Goal: Check status: Check status

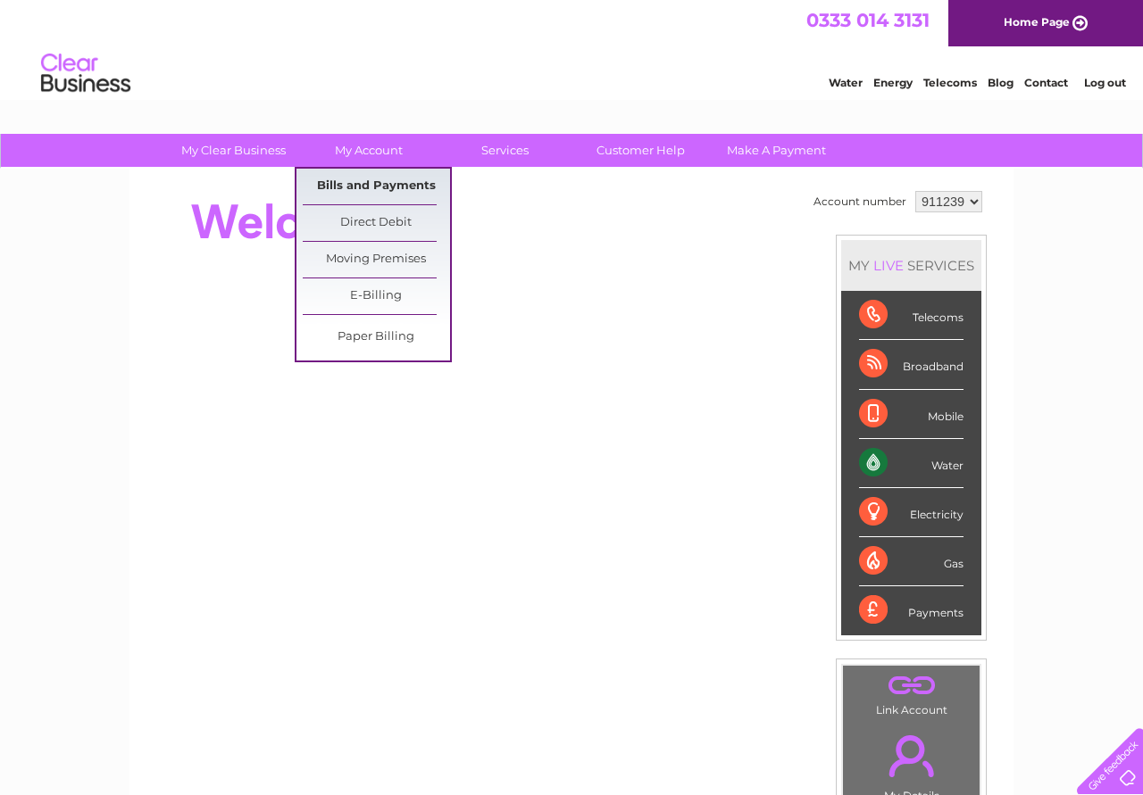
click at [393, 182] on link "Bills and Payments" at bounding box center [376, 187] width 147 height 36
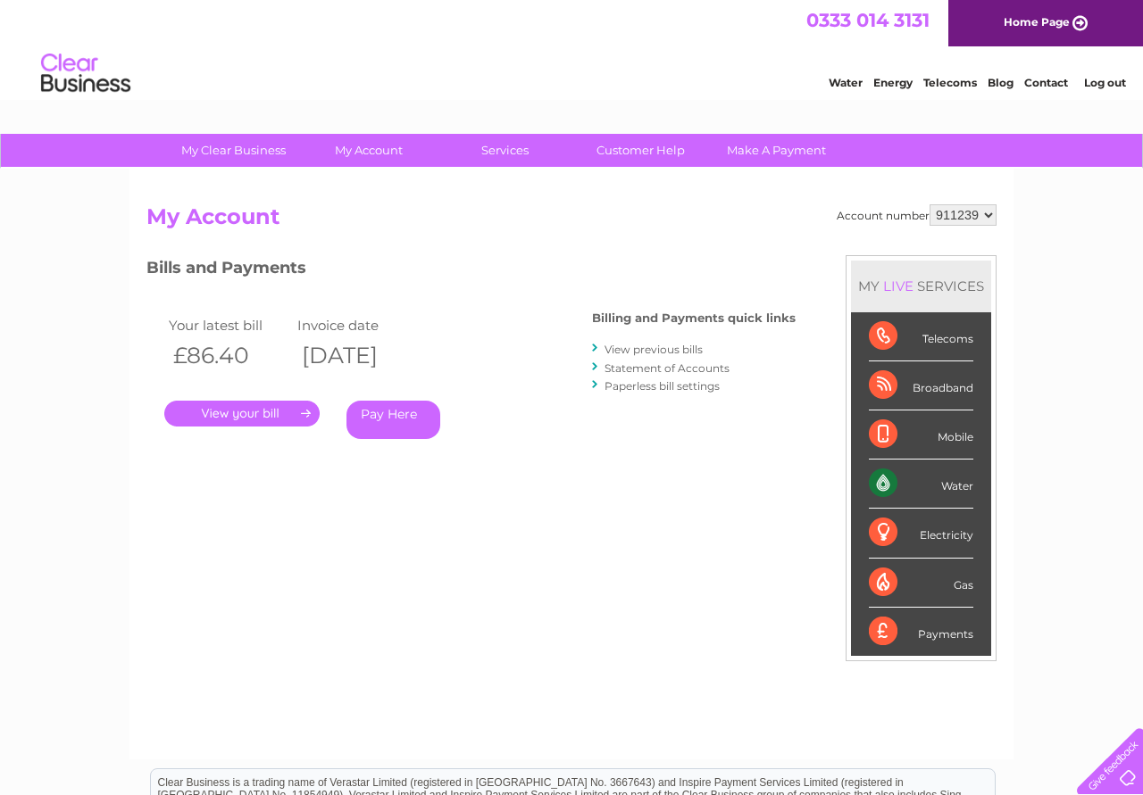
click at [244, 410] on link "." at bounding box center [241, 414] width 155 height 26
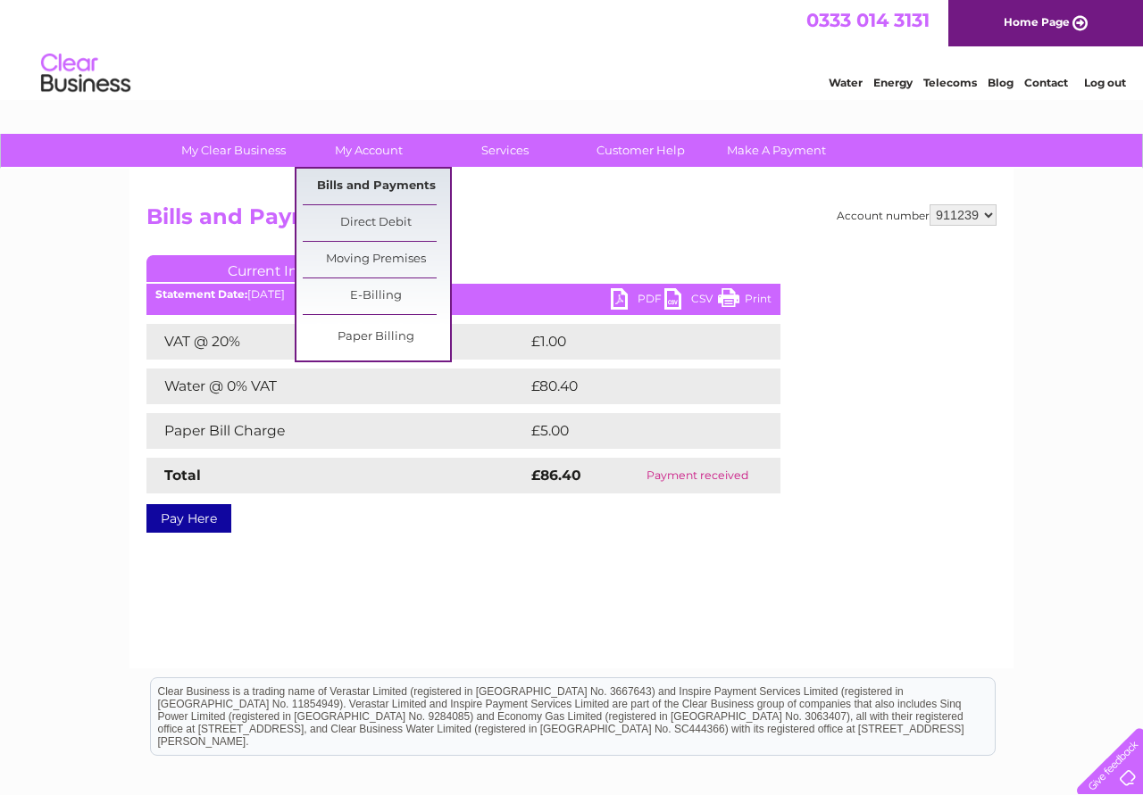
click at [389, 182] on link "Bills and Payments" at bounding box center [376, 187] width 147 height 36
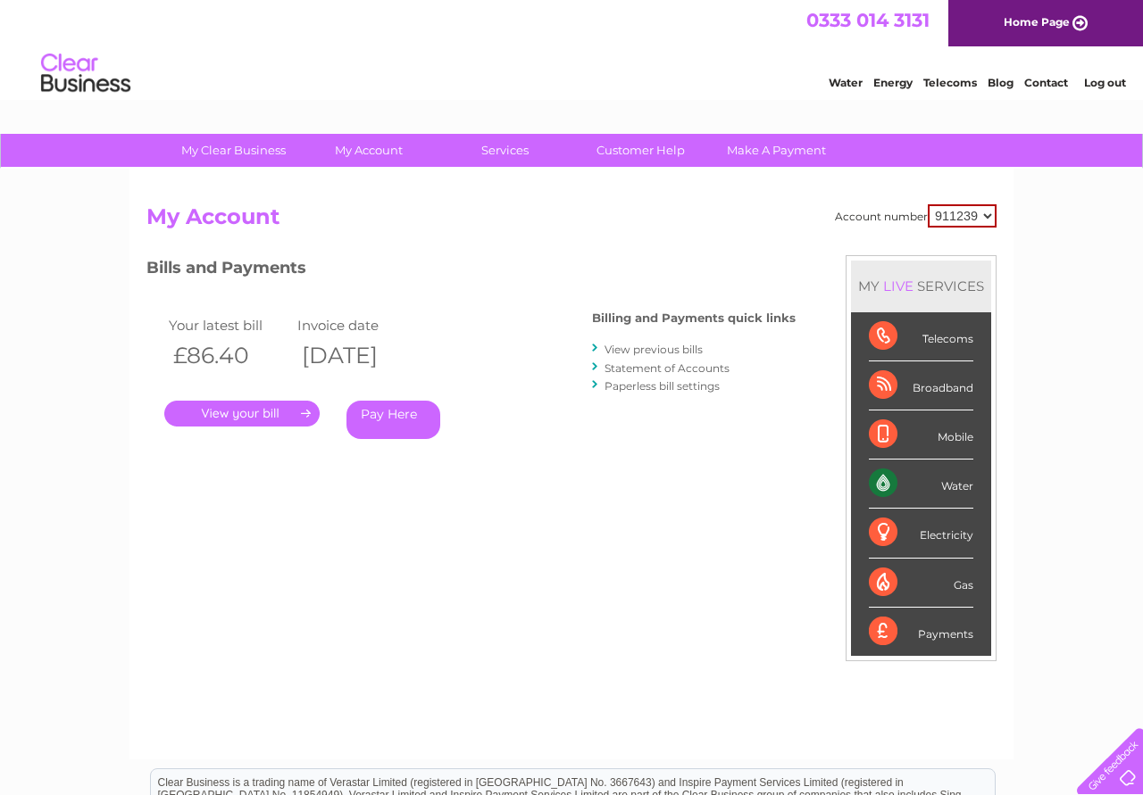
click at [674, 348] on link "View previous bills" at bounding box center [653, 349] width 98 height 13
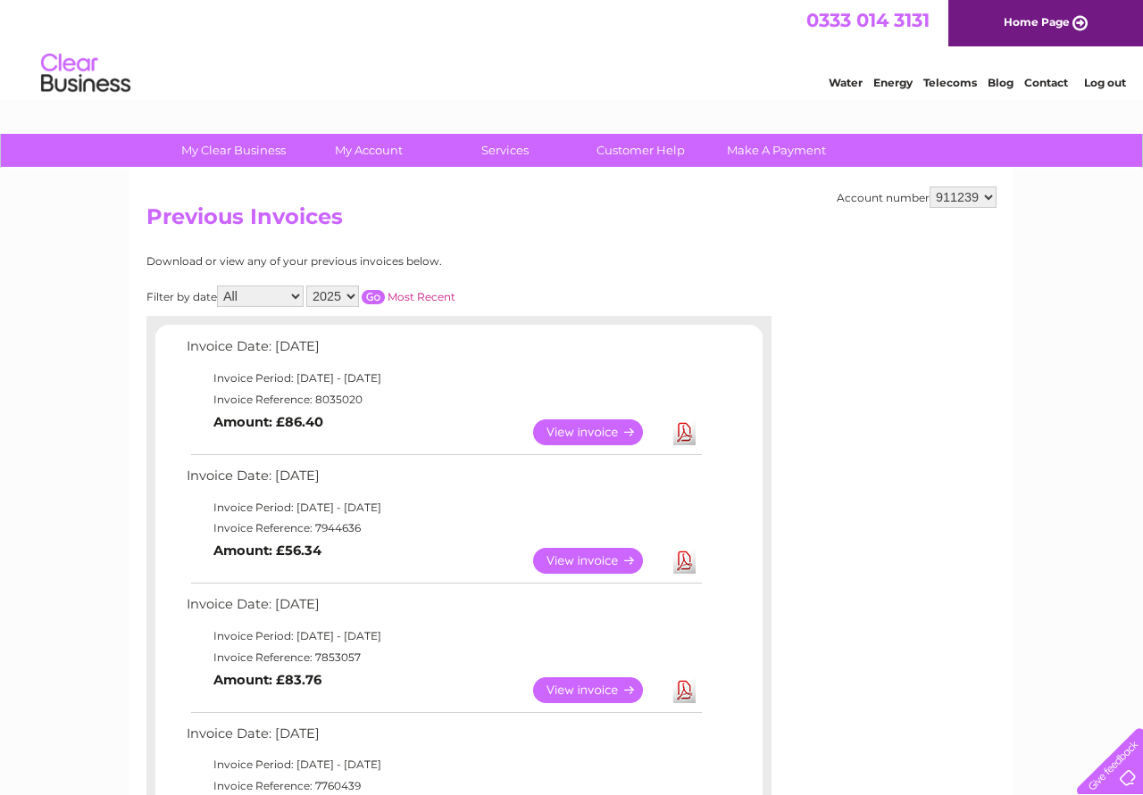
click at [601, 554] on link "View" at bounding box center [598, 561] width 131 height 26
